Goal: Information Seeking & Learning: Learn about a topic

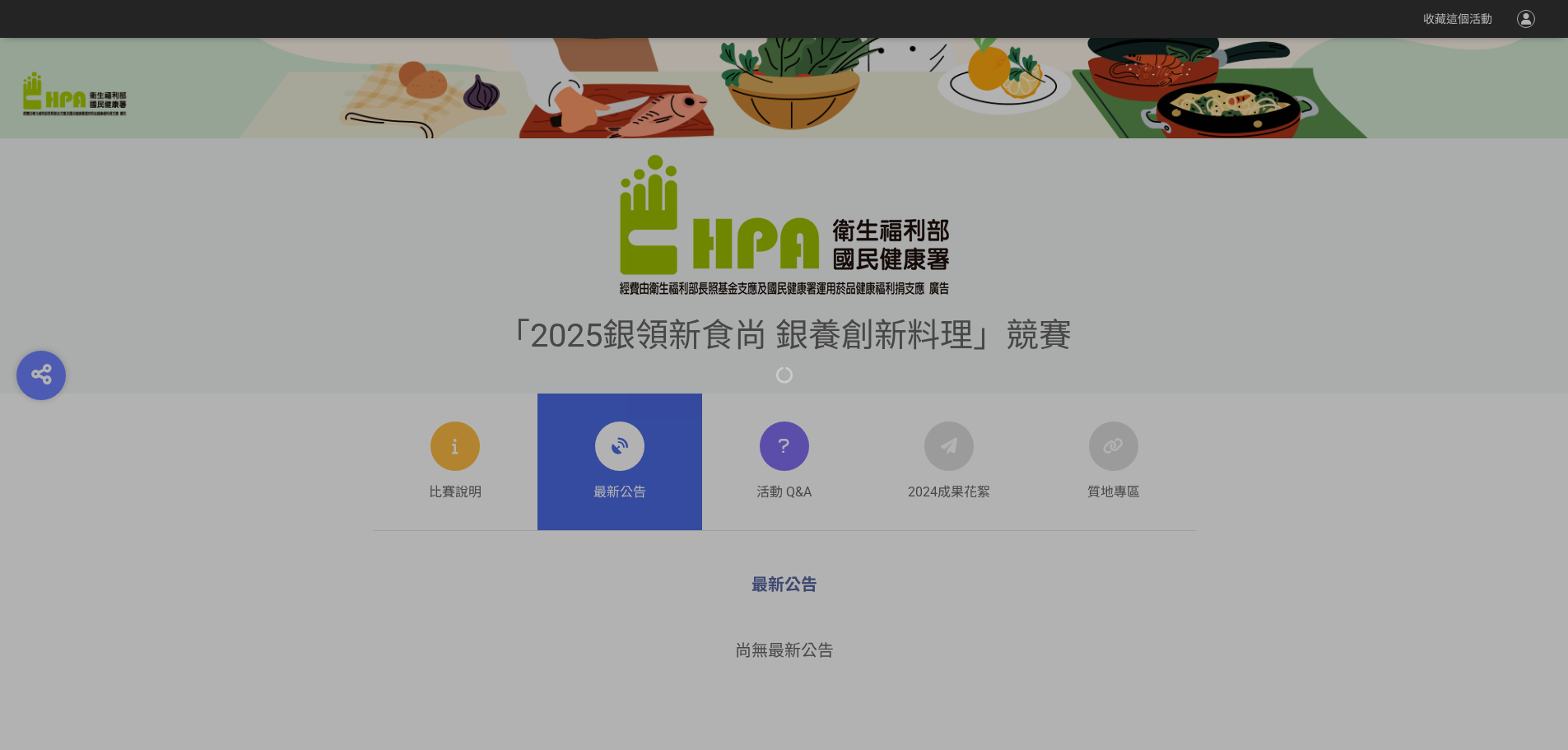
scroll to position [493, 0]
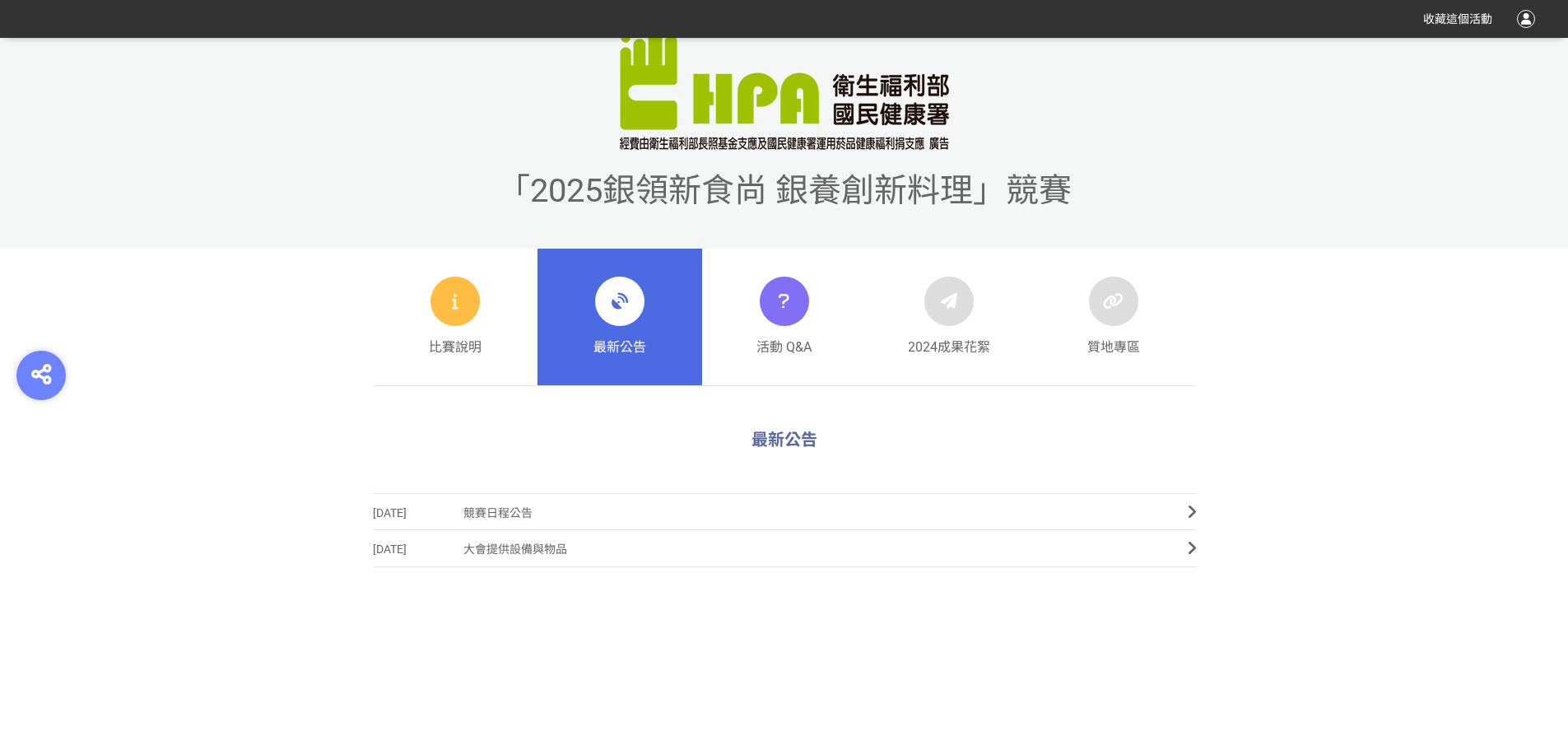
scroll to position [576, 0]
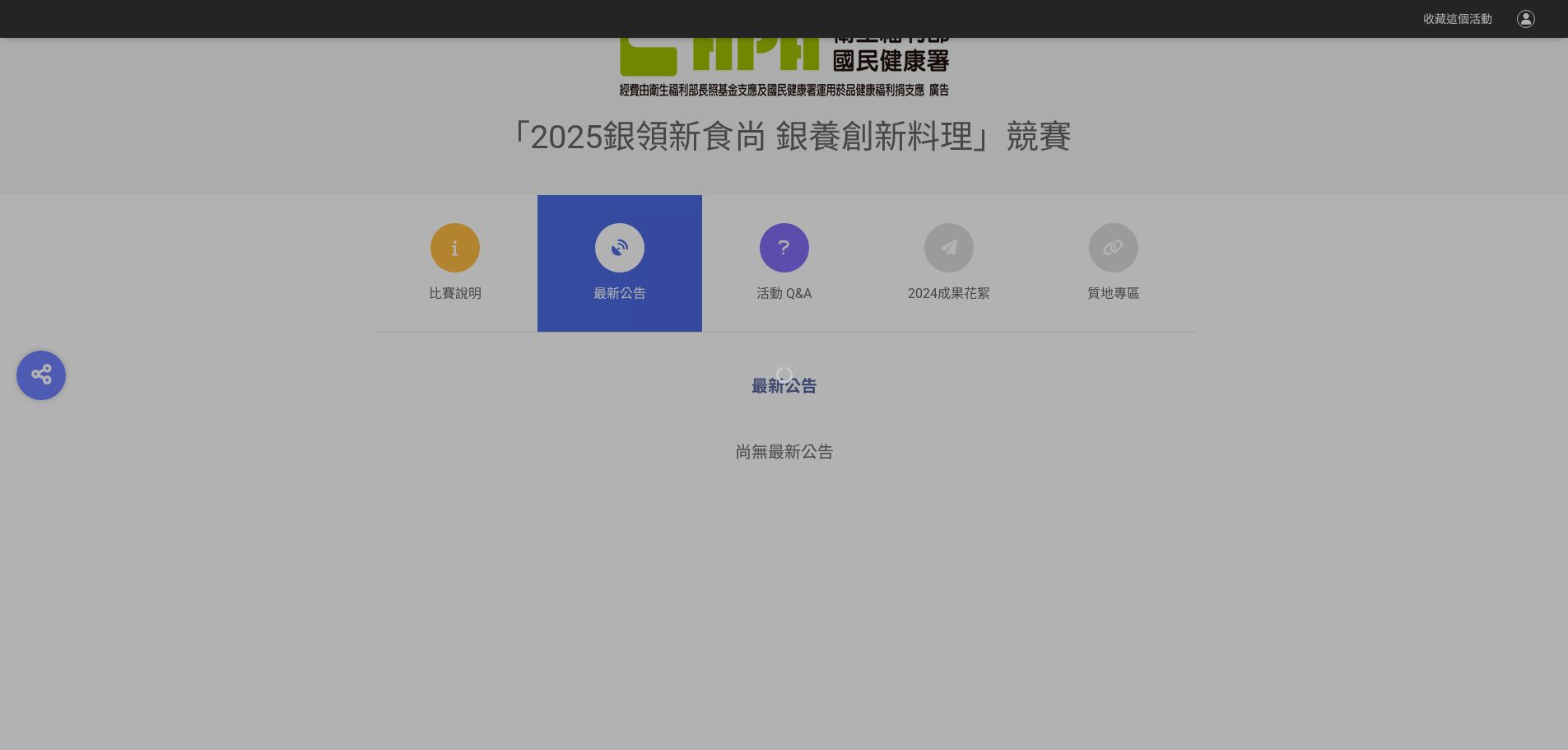
scroll to position [659, 0]
